Goal: Task Accomplishment & Management: Manage account settings

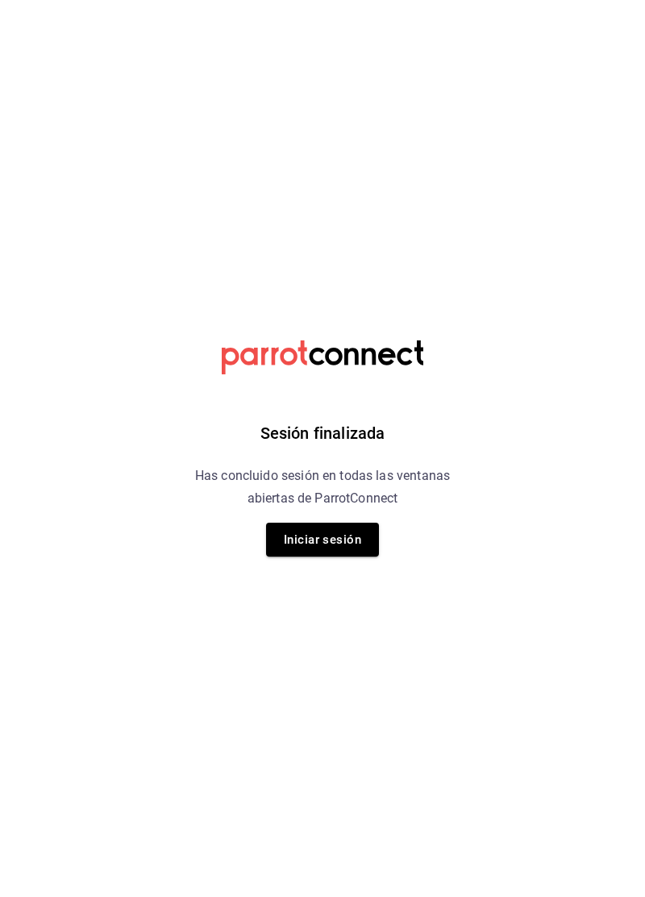
click at [360, 545] on button "Iniciar sesión" at bounding box center [322, 540] width 113 height 34
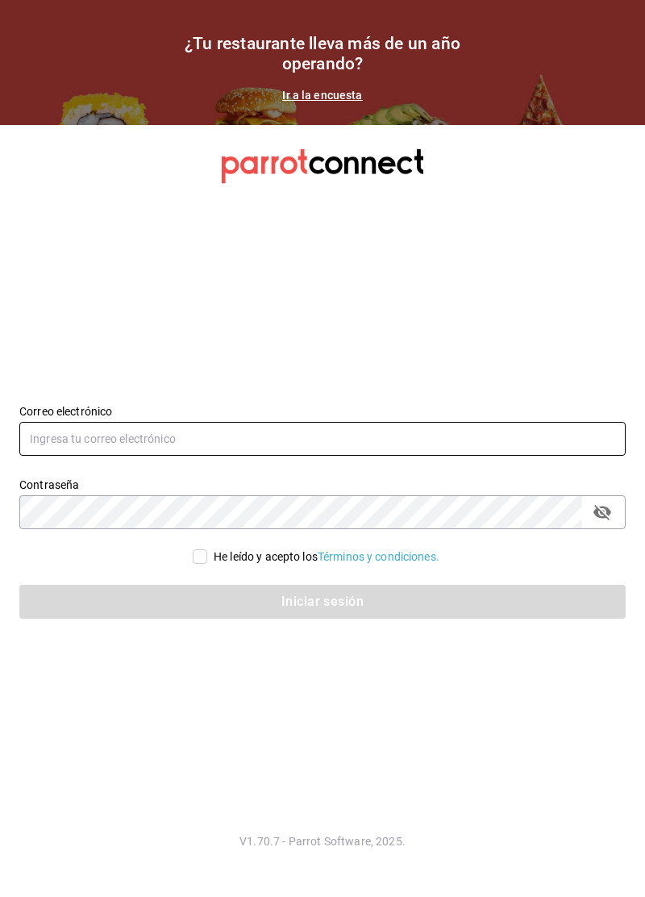
click at [64, 456] on input "text" at bounding box center [322, 439] width 607 height 34
click at [74, 456] on input "text" at bounding box center [322, 439] width 607 height 34
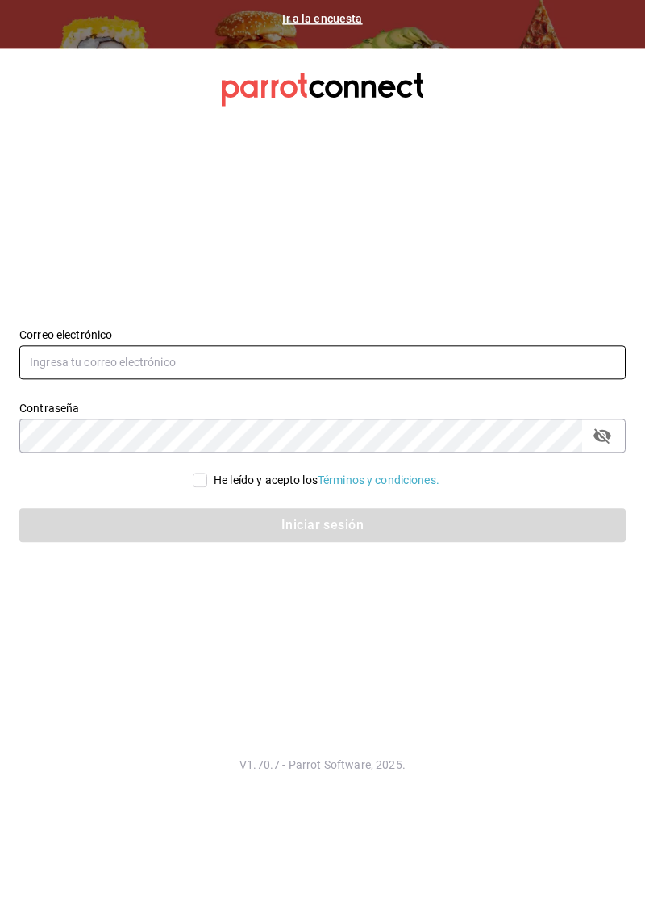
click at [102, 456] on input "text" at bounding box center [322, 439] width 607 height 34
click at [94, 456] on input "text" at bounding box center [322, 439] width 607 height 34
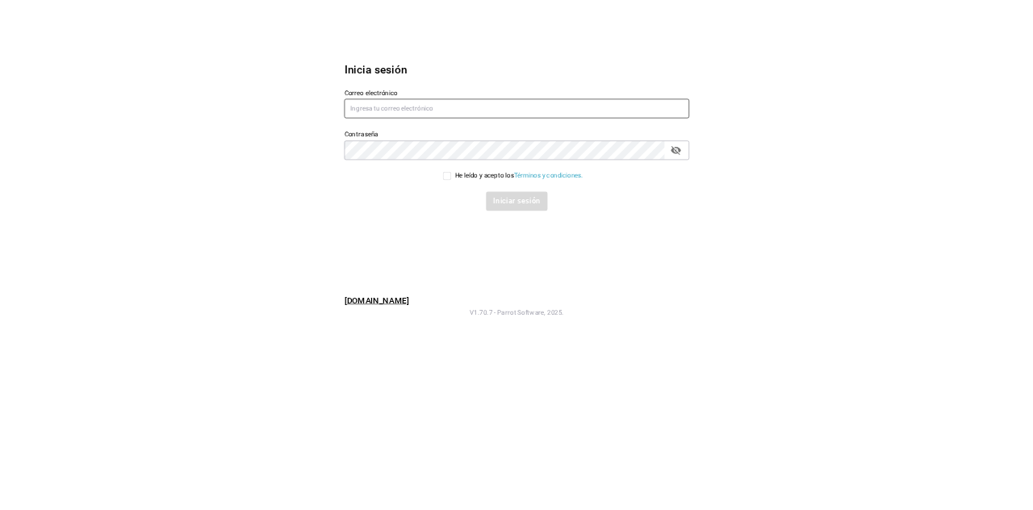
scroll to position [11, 0]
